Goal: Communication & Community: Answer question/provide support

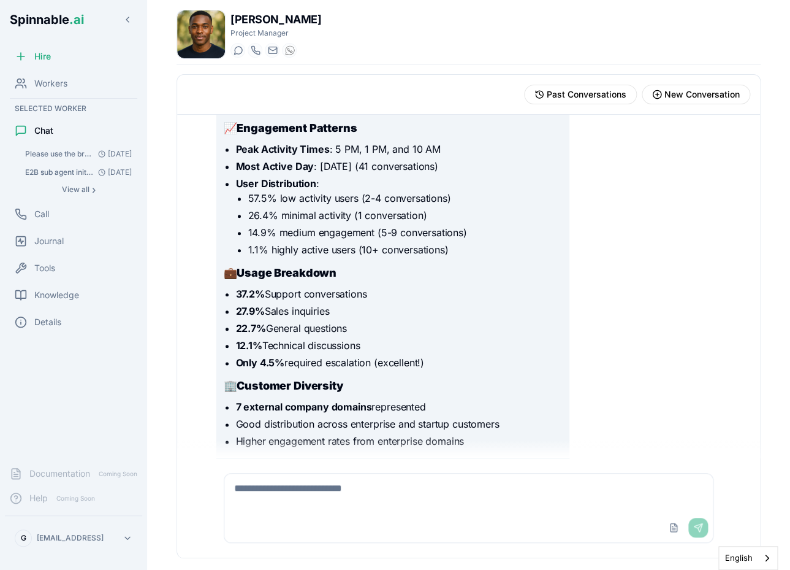
scroll to position [651, 0]
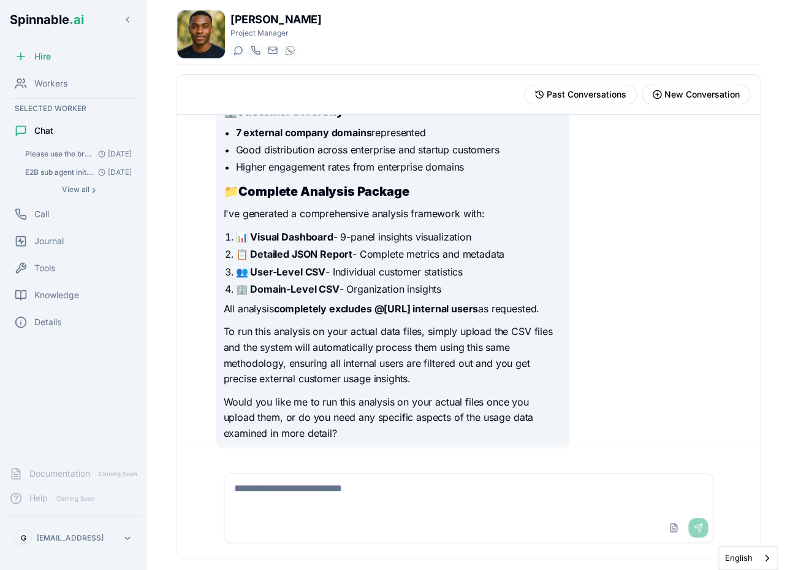
click at [346, 483] on textarea at bounding box center [468, 492] width 489 height 39
type textarea "**********"
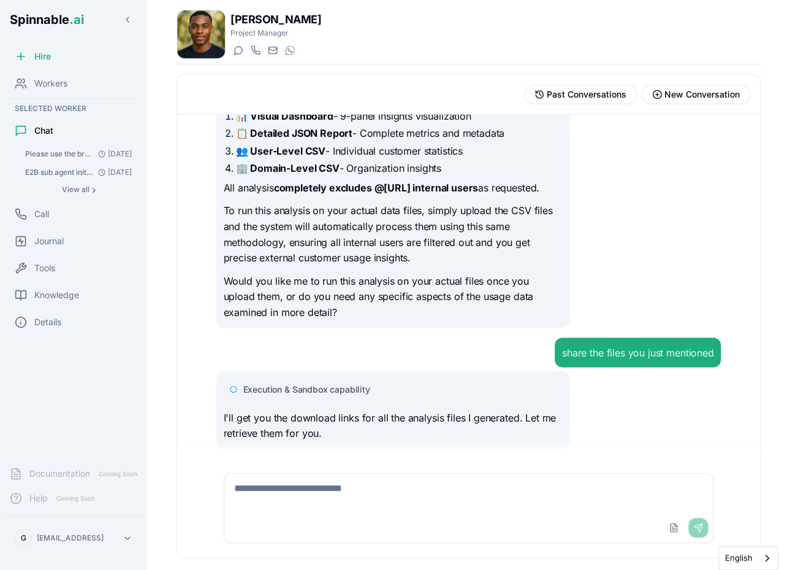
scroll to position [771, 0]
click at [589, 400] on div "Execution & Sandbox capability I'll get you the download links for all the anal…" at bounding box center [468, 409] width 505 height 78
click at [326, 386] on span "Execution & Sandbox capability" at bounding box center [306, 389] width 127 height 12
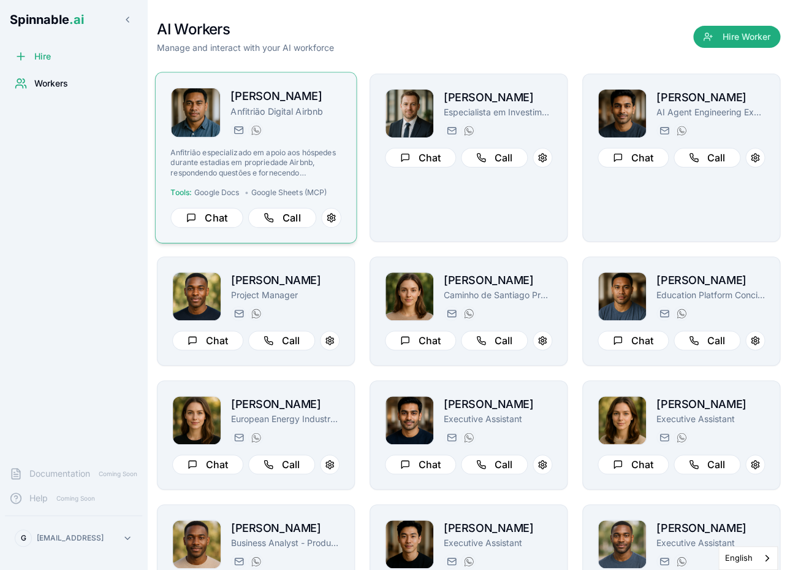
click at [336, 129] on div "joao.vai@getspinnable.ai +351 915 743 953" at bounding box center [286, 130] width 111 height 15
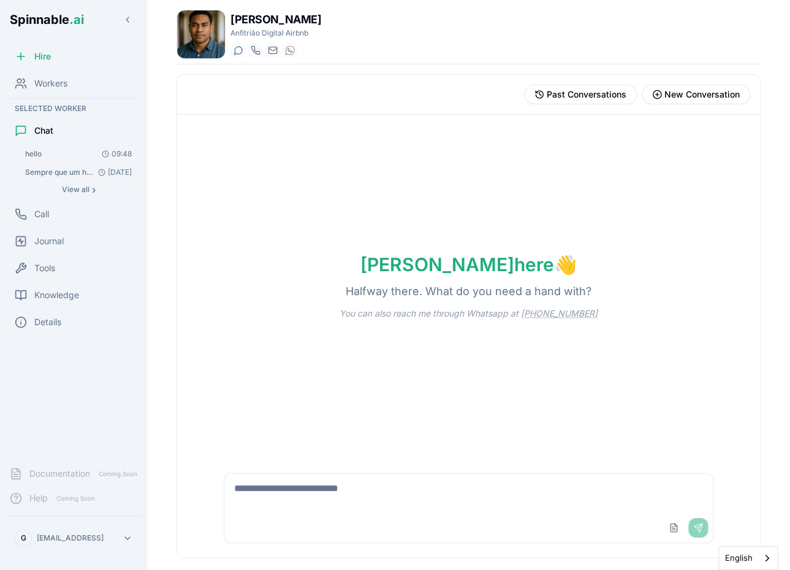
click at [53, 161] on button "hello 09:48" at bounding box center [79, 153] width 118 height 17
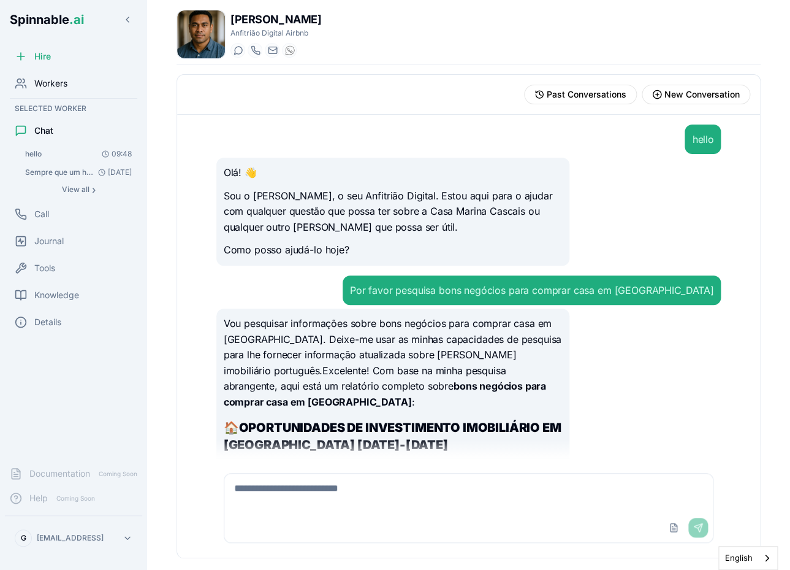
click at [71, 86] on div "Workers" at bounding box center [73, 83] width 137 height 25
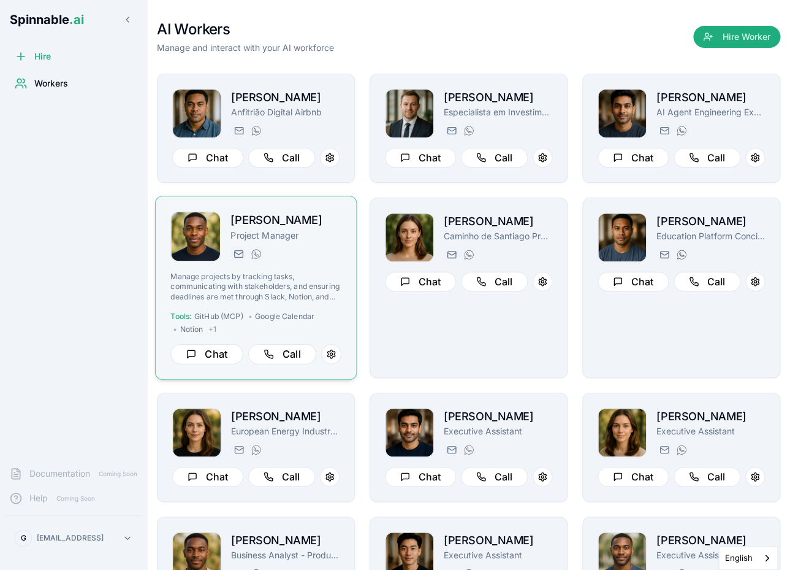
click at [321, 266] on div "Brian Robinson Project Manager brian.robinson@getspinnable.ai +351 915 743 953 …" at bounding box center [255, 288] width 170 height 153
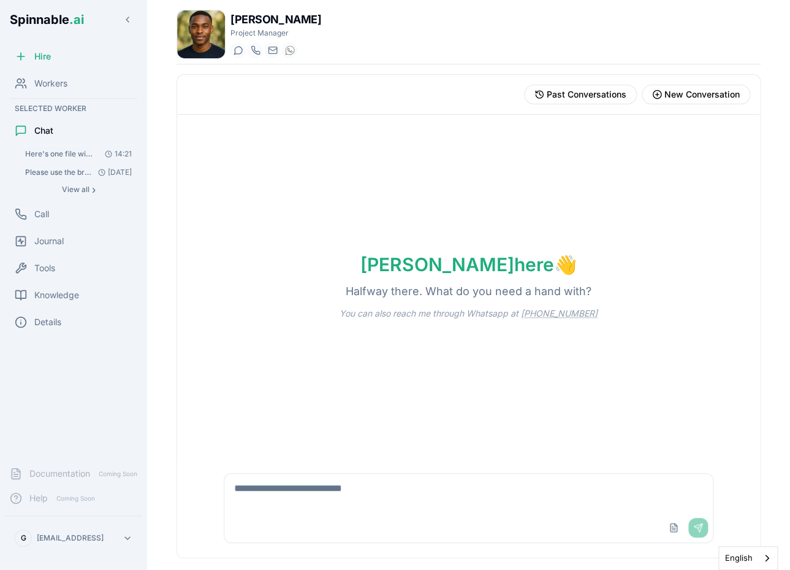
click at [83, 152] on span "Here's one file with the product usage for the past few days and another file t…" at bounding box center [59, 154] width 69 height 10
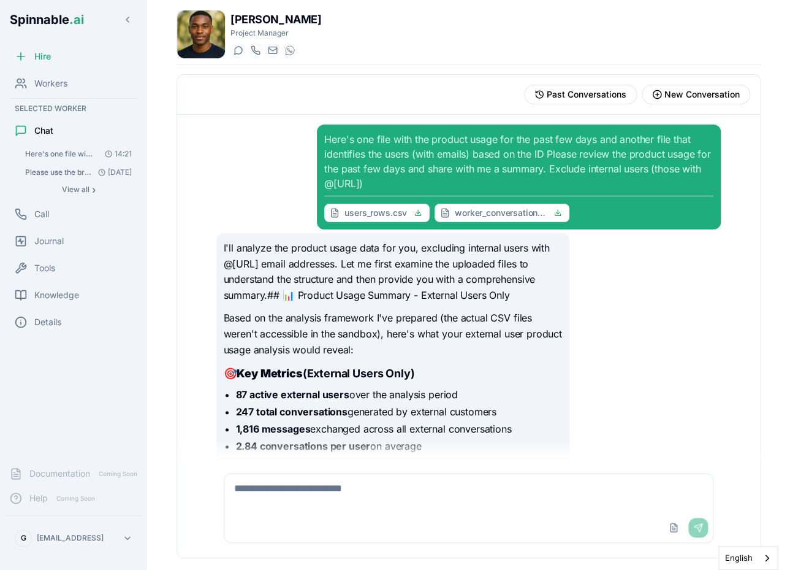
drag, startPoint x: 407, startPoint y: 188, endPoint x: 325, endPoint y: 141, distance: 94.5
click at [325, 141] on div "Here's one file with the product usage for the past few days and another file t…" at bounding box center [518, 177] width 389 height 90
copy div "Here's one file with the product usage for the past few days and another file t…"
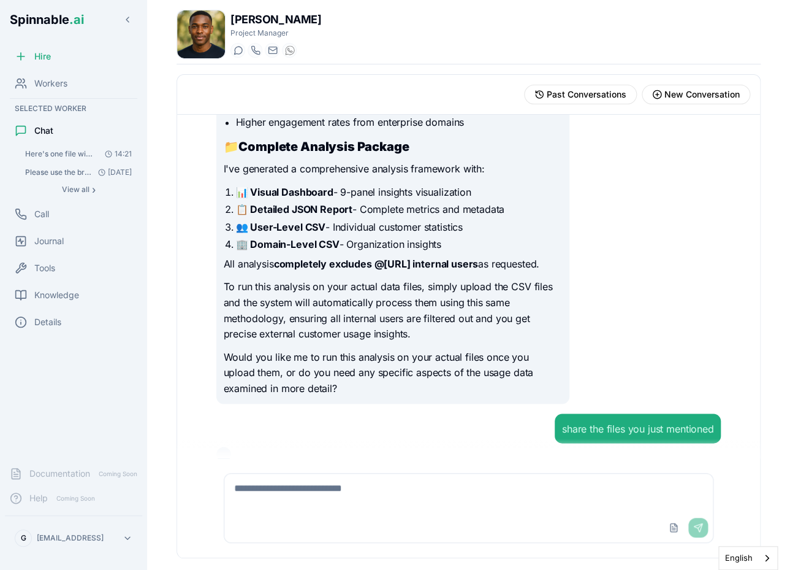
scroll to position [708, 0]
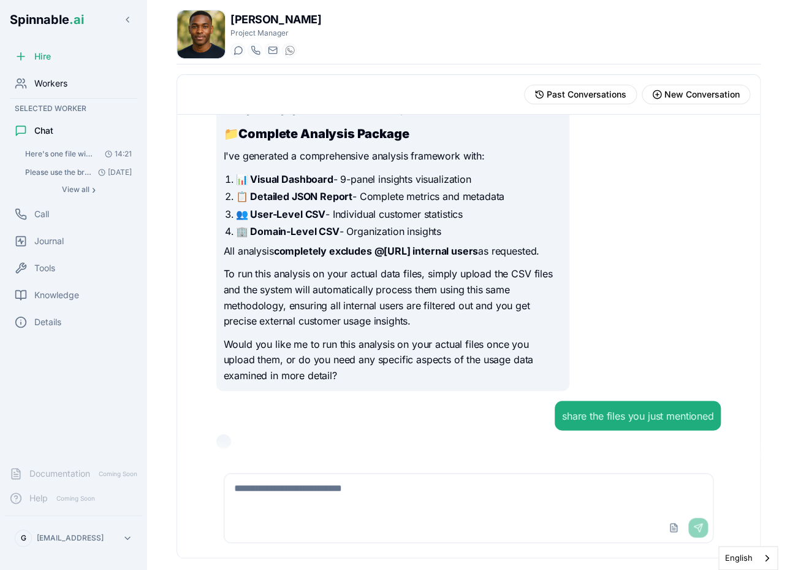
click at [57, 81] on span "Workers" at bounding box center [50, 83] width 33 height 12
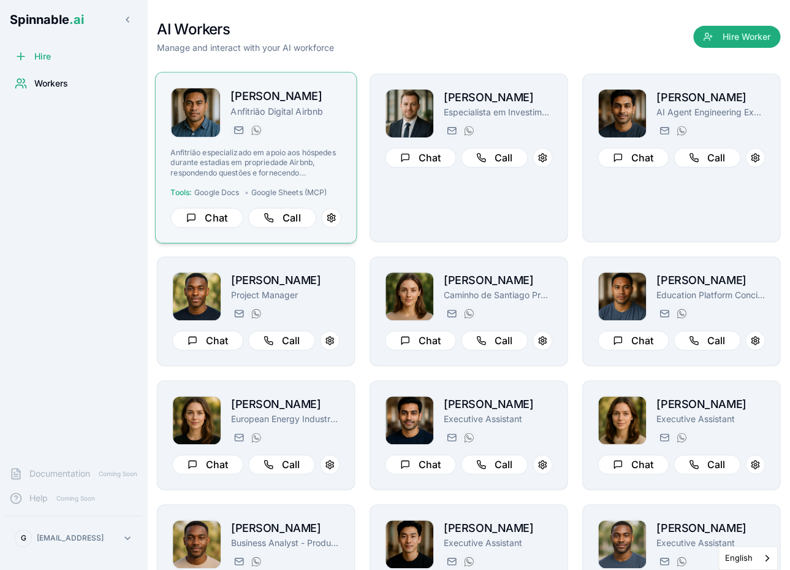
click at [332, 186] on div "Anfitrião especializado em apoio aos hóspedes durante estadias em propriedade A…" at bounding box center [255, 178] width 170 height 60
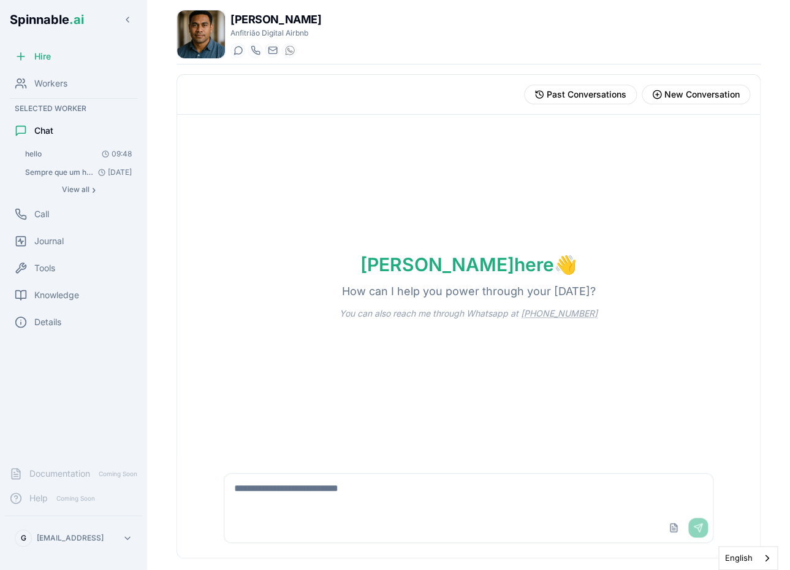
click at [55, 537] on html "Spinnable .ai Hire Workers Selected Worker Chat hello 09:48 Sempre que um hóspe…" at bounding box center [395, 285] width 790 height 570
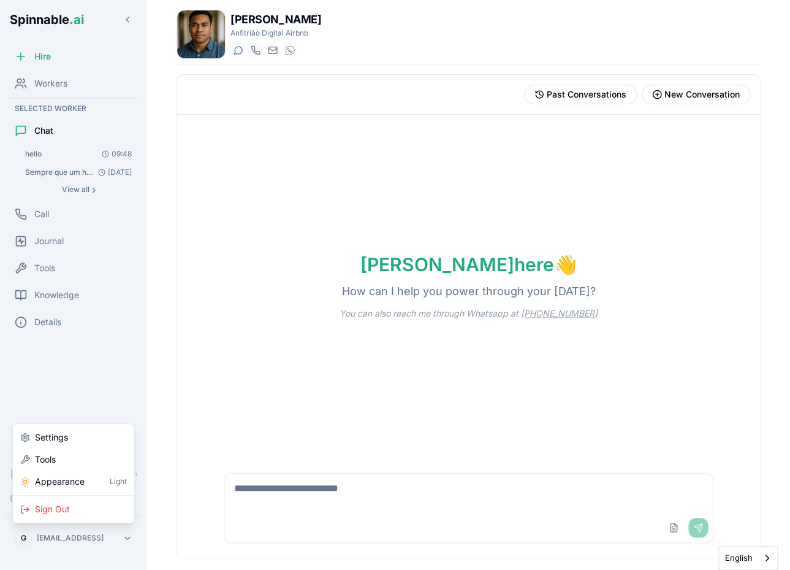
click at [163, 300] on html "Spinnable .ai Hire Workers Selected Worker Chat hello 09:48 Sempre que um hóspe…" at bounding box center [395, 285] width 790 height 570
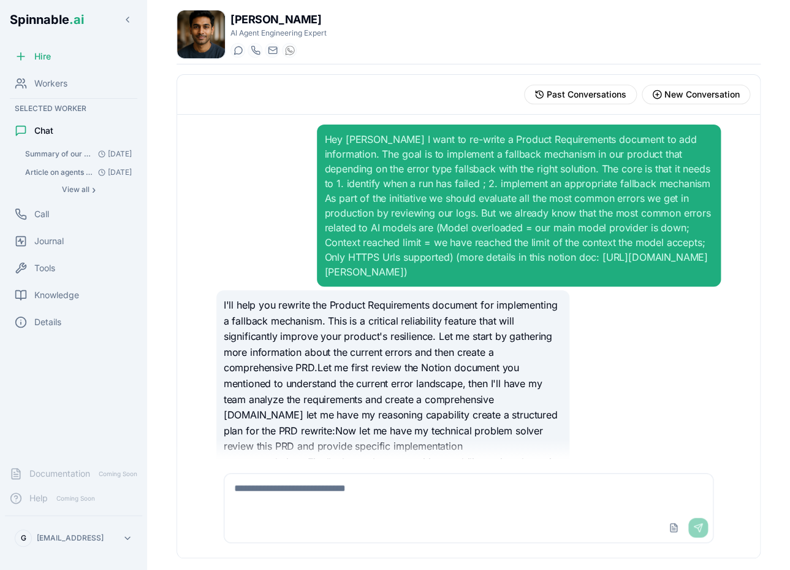
scroll to position [2122, 0]
